Goal: Obtain resource: Obtain resource

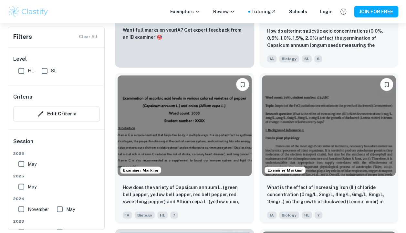
scroll to position [475, 0]
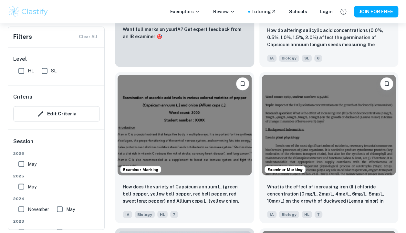
click at [45, 74] on input "SL" at bounding box center [44, 70] width 13 height 13
checkbox input "true"
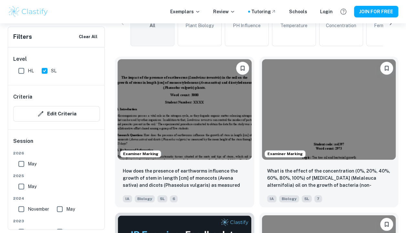
scroll to position [194, 0]
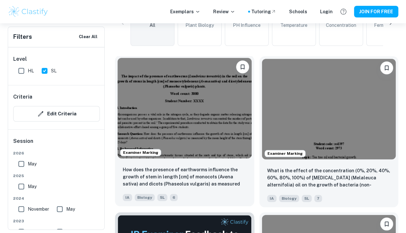
click at [209, 128] on img at bounding box center [185, 108] width 134 height 101
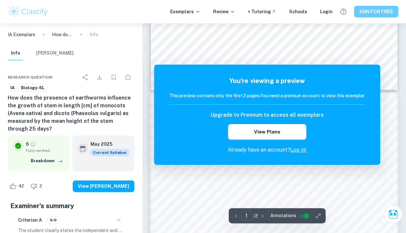
scroll to position [288, 0]
